Goal: Task Accomplishment & Management: Use online tool/utility

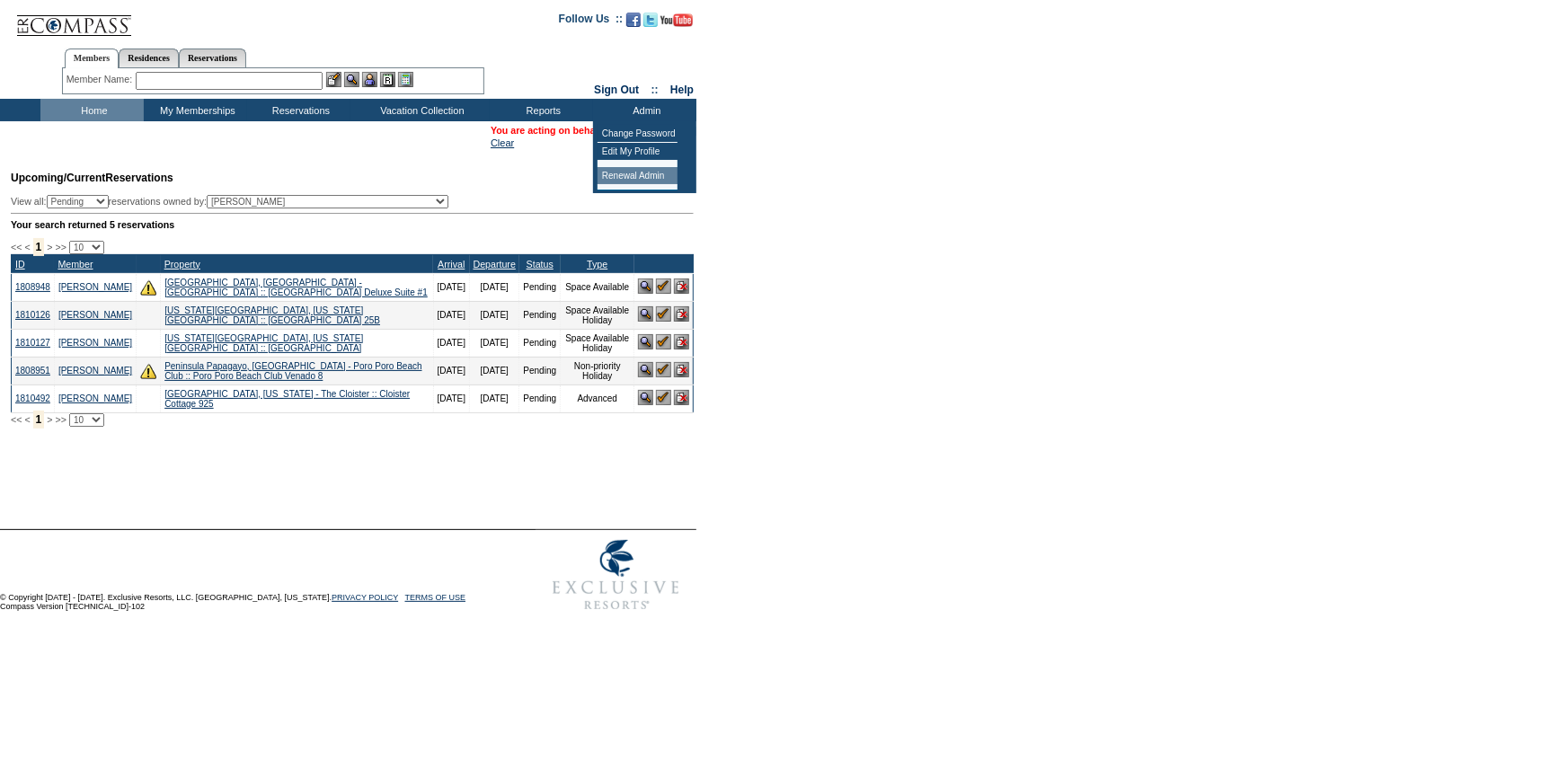
click at [649, 168] on td "Renewal Admin" at bounding box center [637, 176] width 80 height 18
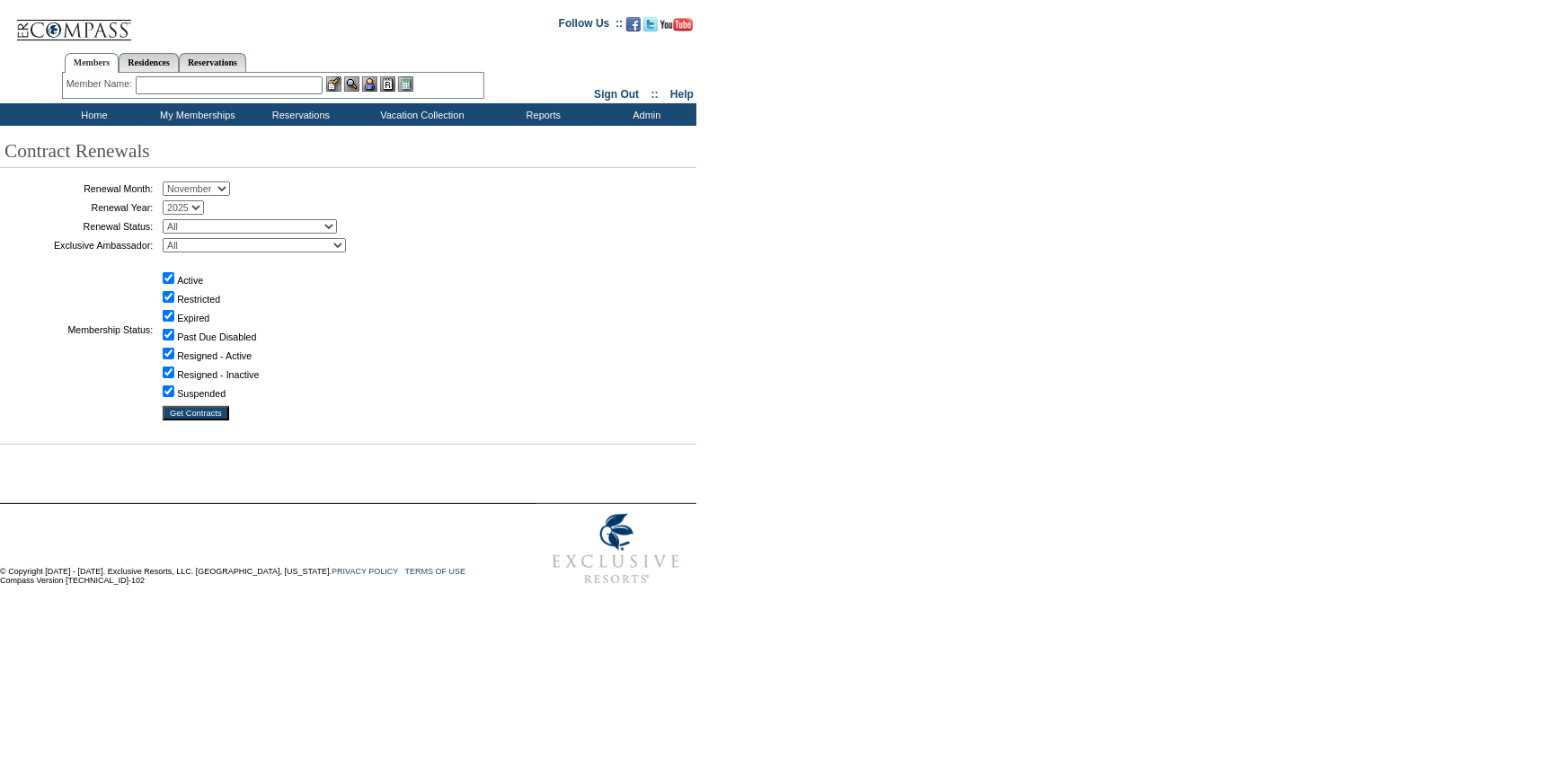
click at [224, 192] on select "January February March April May June July August September October November De…" at bounding box center [196, 188] width 67 height 15
select select "9"
click at [168, 182] on select "January February March April May June July August September October November De…" at bounding box center [196, 188] width 67 height 15
click at [185, 228] on select "All Not Started Pending Approved Election Made Election Changed No Response Man…" at bounding box center [250, 226] width 174 height 15
click at [168, 219] on select "All Not Started Pending Approved Election Made Election Changed No Response Man…" at bounding box center [250, 226] width 174 height 15
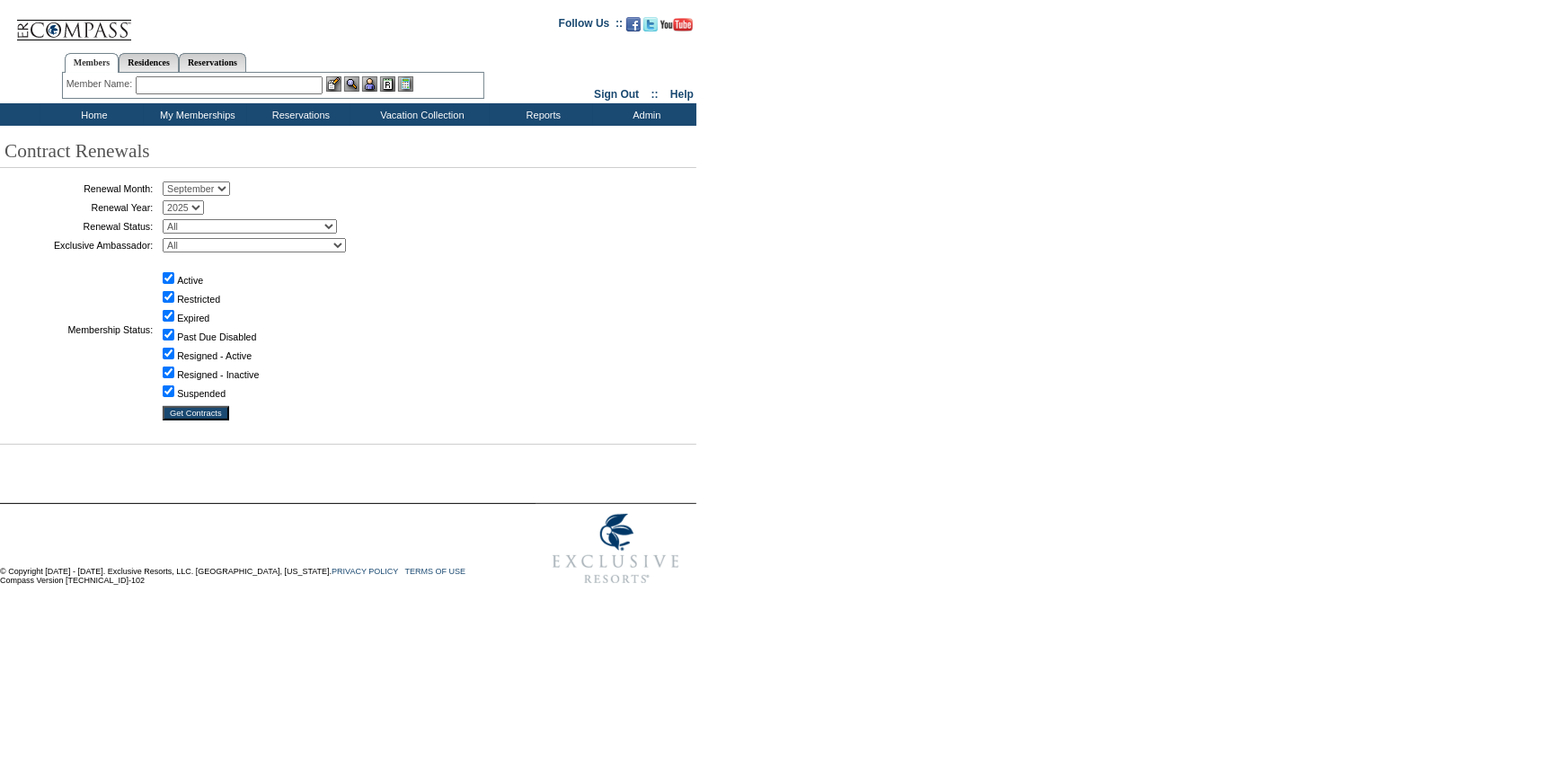
drag, startPoint x: 375, startPoint y: 214, endPoint x: 368, endPoint y: 222, distance: 10.6
click at [377, 214] on td "2005 2006 2007 2008 2009 2010 2011 2012 2013 2014 2015 2016 2017 2018 2019 2020…" at bounding box center [299, 207] width 283 height 15
click at [264, 252] on select "All [PERSON_NAME], [PERSON_NAME] Accounting (MSM), [PERSON_NAME] Admin, I. Admi…" at bounding box center [254, 245] width 183 height 15
select select "60936"
click at [168, 238] on select "All [PERSON_NAME], [PERSON_NAME] Accounting (MSM), [PERSON_NAME] Admin, I. Admi…" at bounding box center [254, 245] width 183 height 15
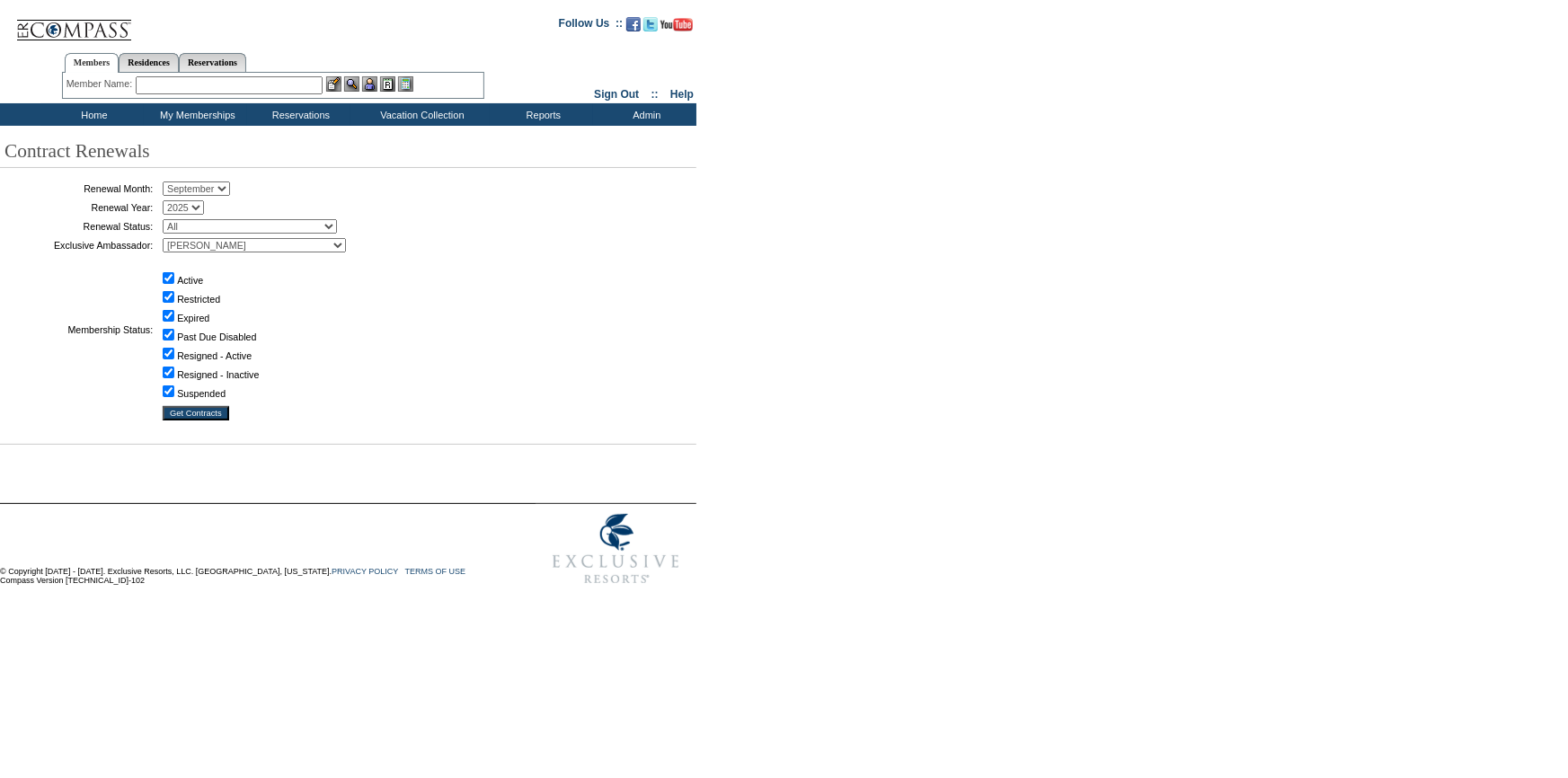
click at [211, 417] on input "Get Contracts" at bounding box center [195, 413] width 66 height 15
